Goal: Book appointment/travel/reservation

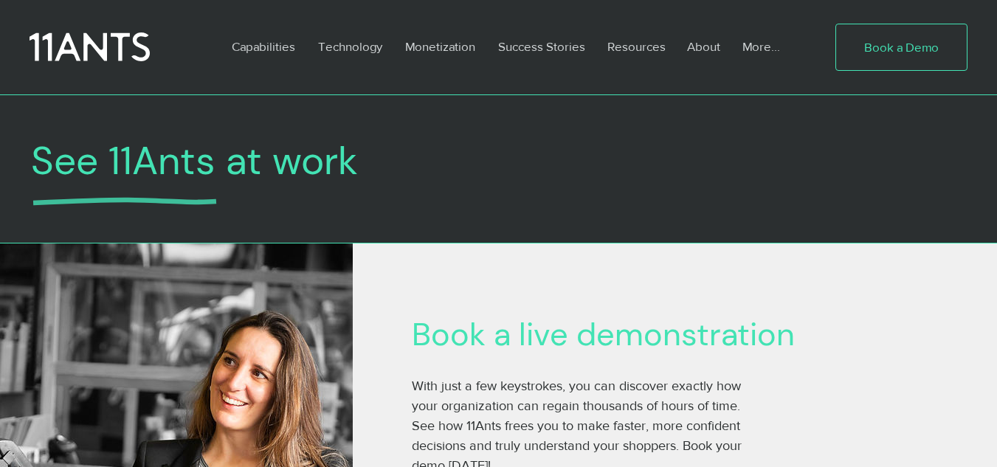
click at [908, 52] on span "Book a Demo" at bounding box center [901, 47] width 75 height 18
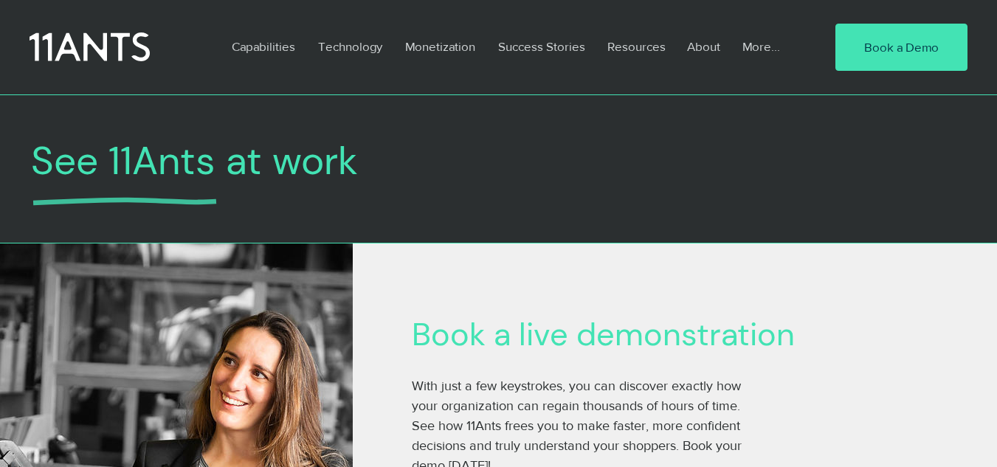
click at [839, 108] on div at bounding box center [498, 168] width 997 height 149
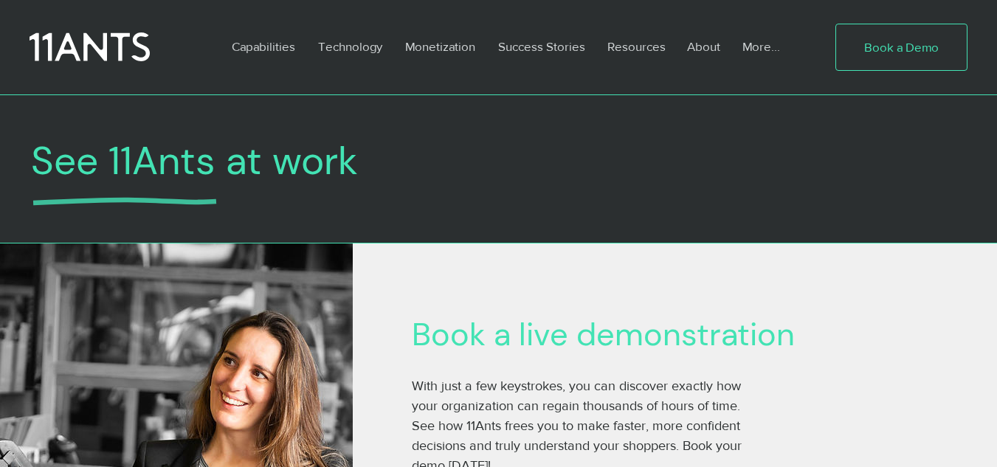
click at [917, 41] on span "Book a Demo" at bounding box center [901, 47] width 75 height 18
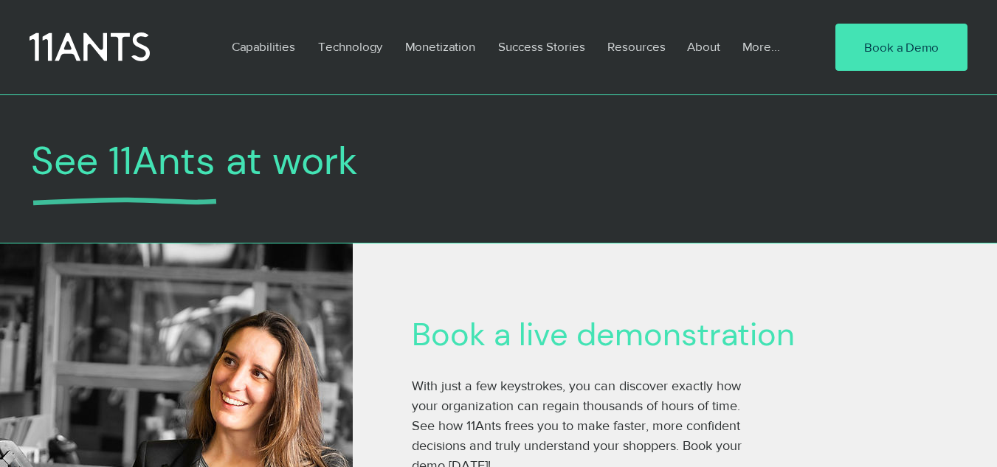
click at [494, 112] on div at bounding box center [498, 175] width 997 height 128
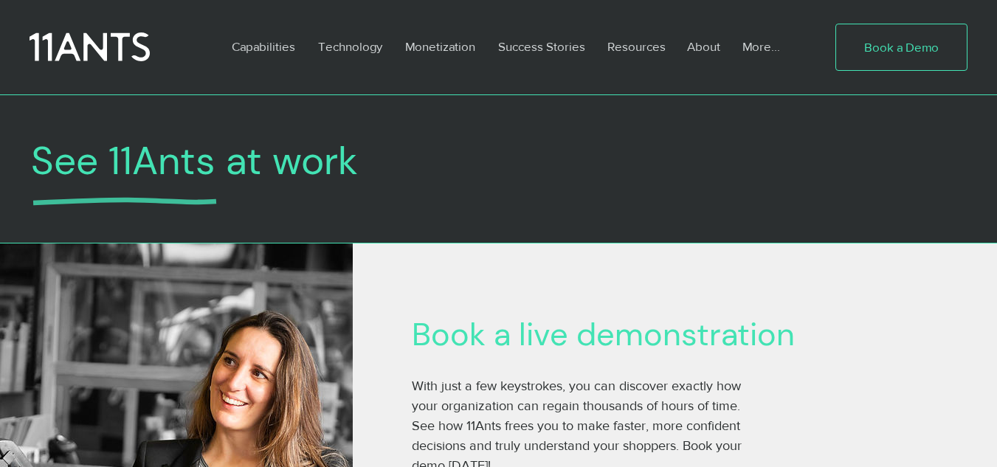
click at [886, 47] on span "Book a Demo" at bounding box center [901, 47] width 75 height 18
click at [907, 41] on span "Book a Demo" at bounding box center [901, 47] width 75 height 18
